Goal: Find contact information: Find contact information

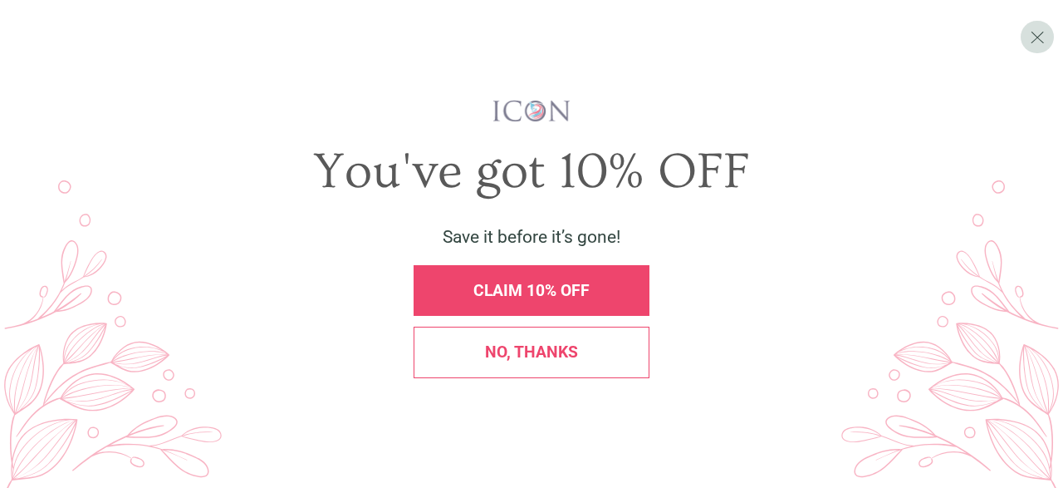
click at [506, 355] on span "No, thanks" at bounding box center [531, 351] width 93 height 19
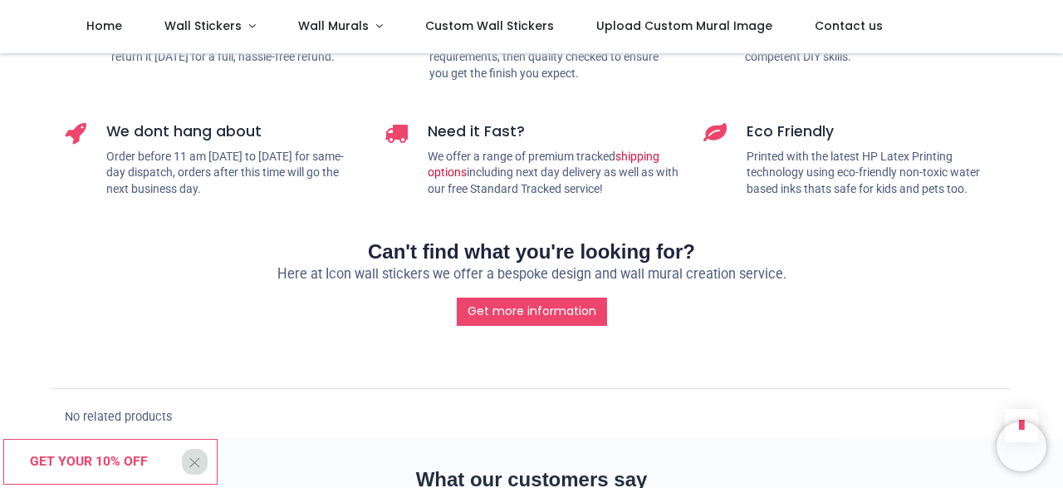
scroll to position [2217, 0]
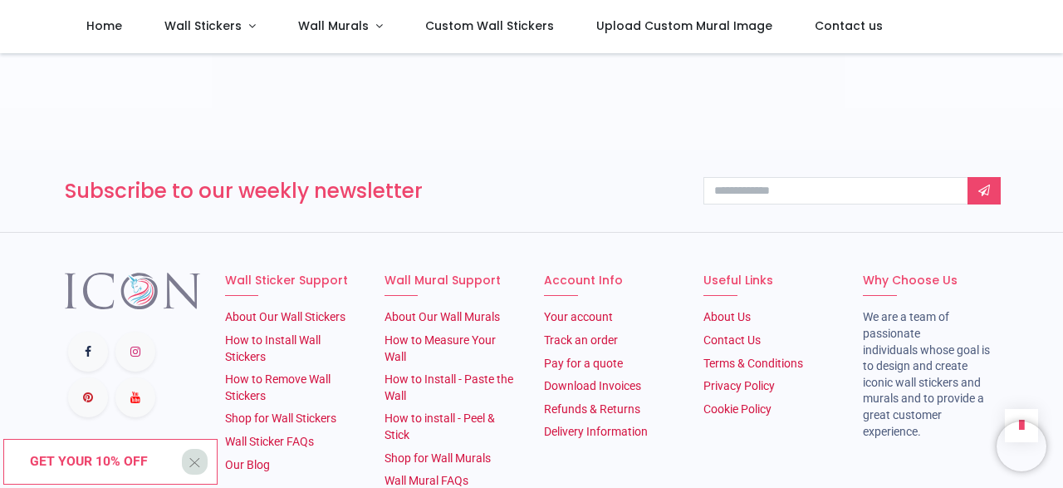
click at [86, 331] on icon at bounding box center [88, 351] width 40 height 40
click at [815, 24] on span "Contact us" at bounding box center [849, 25] width 68 height 17
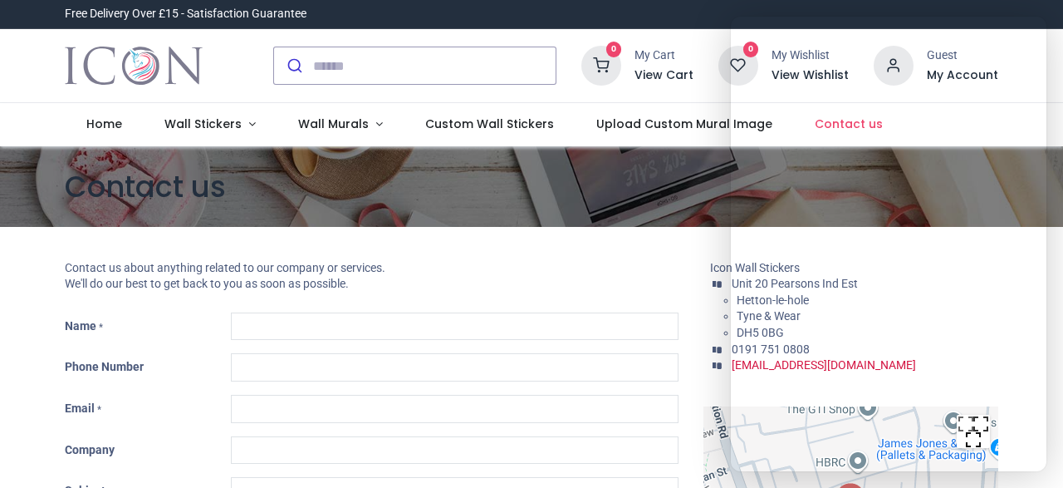
type input "****"
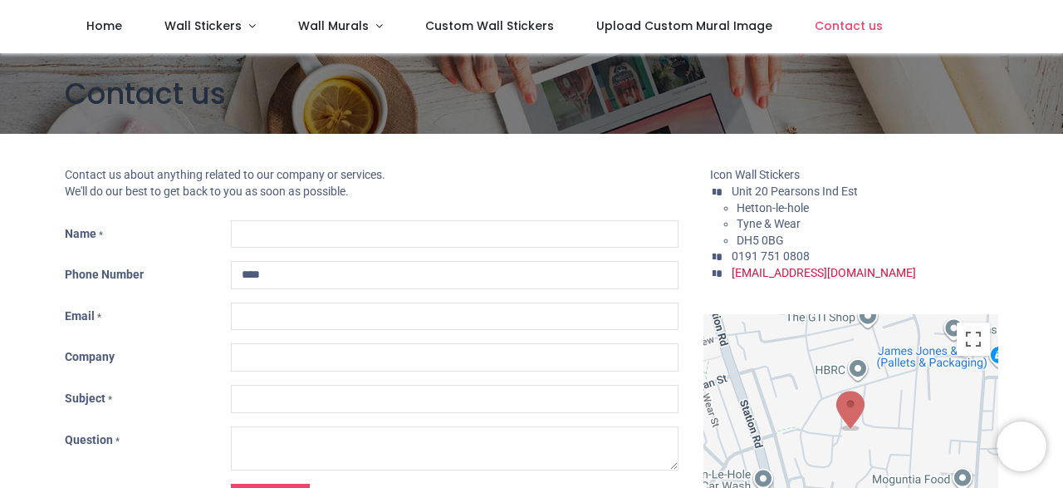
scroll to position [93, 0]
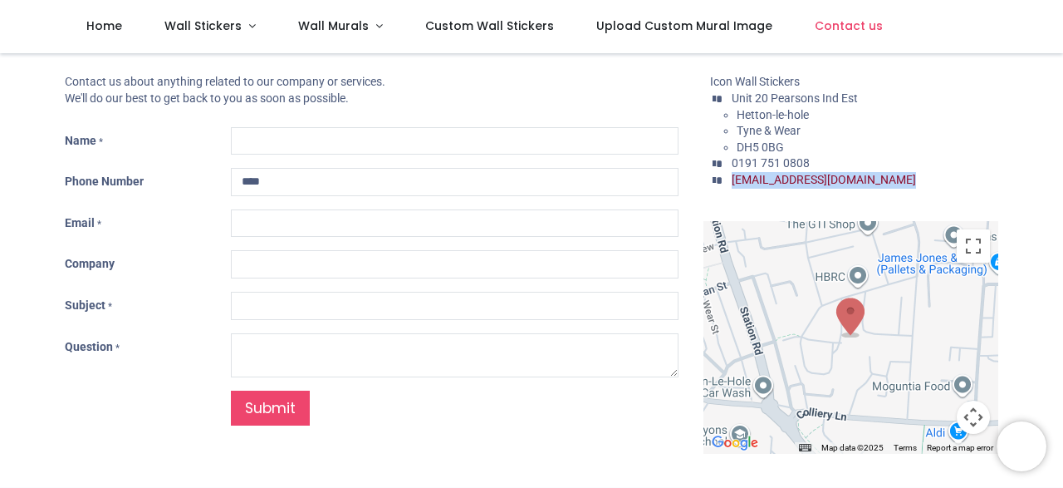
drag, startPoint x: 904, startPoint y: 194, endPoint x: 735, endPoint y: 187, distance: 168.7
click at [734, 187] on div "Icon Wall Stickers * ​Unit 20 Pearsons [GEOGRAPHIC_DATA] Hetton-le-hole [GEOGRA…" at bounding box center [850, 263] width 319 height 379
copy ul "[EMAIL_ADDRESS][DOMAIN_NAME]"
